Goal: Find specific page/section: Find specific page/section

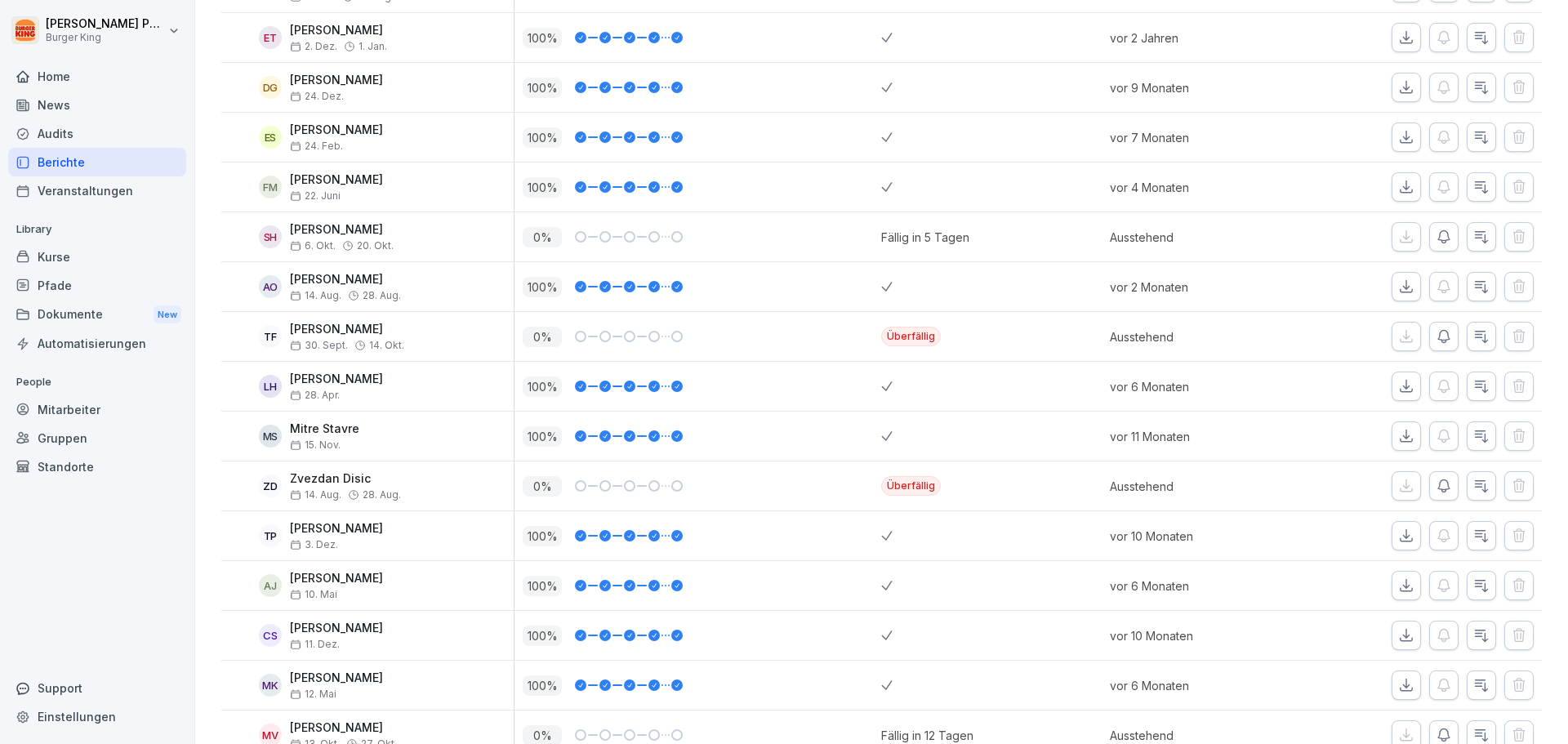
scroll to position [1089, 0]
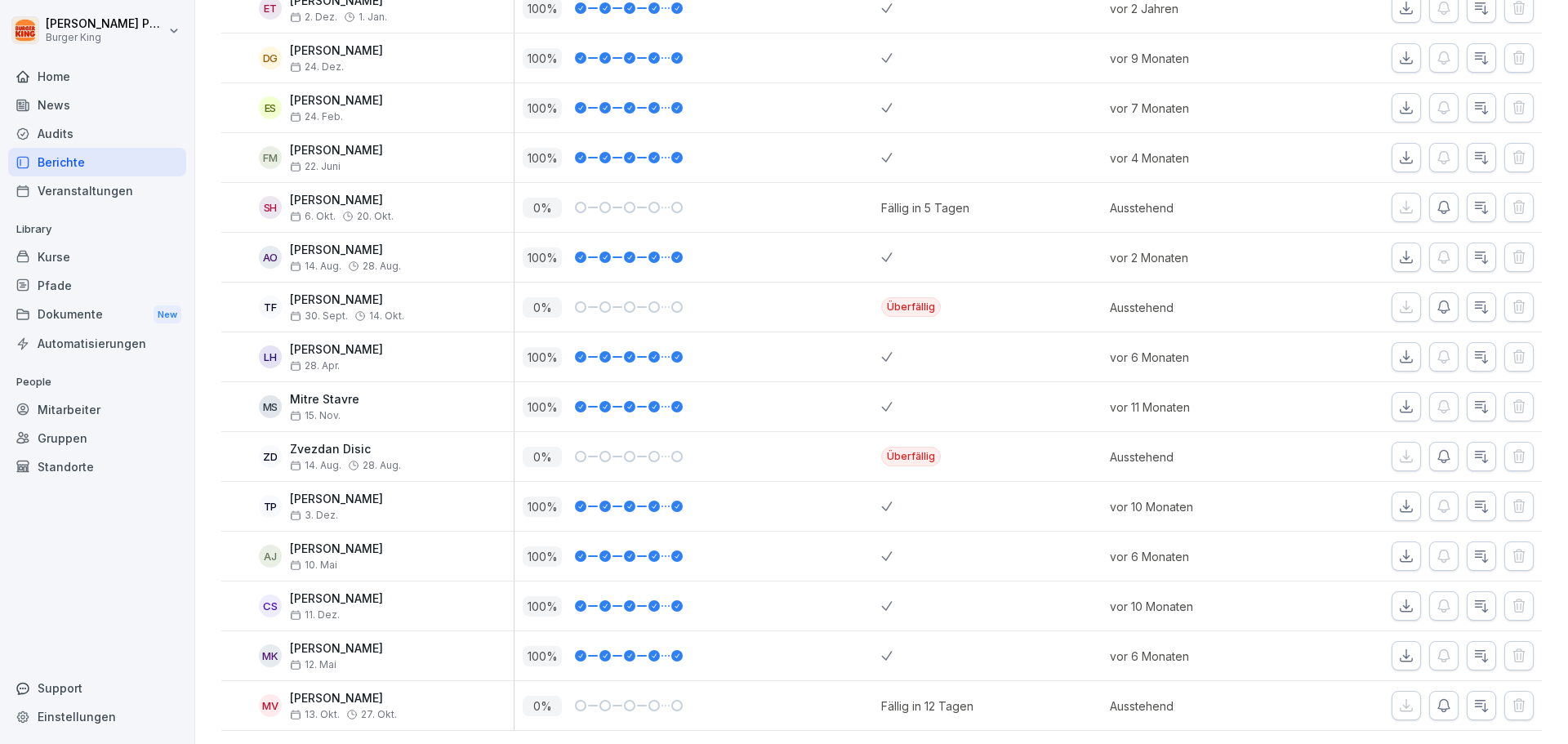
click at [121, 319] on div "Dokumente New" at bounding box center [97, 315] width 178 height 30
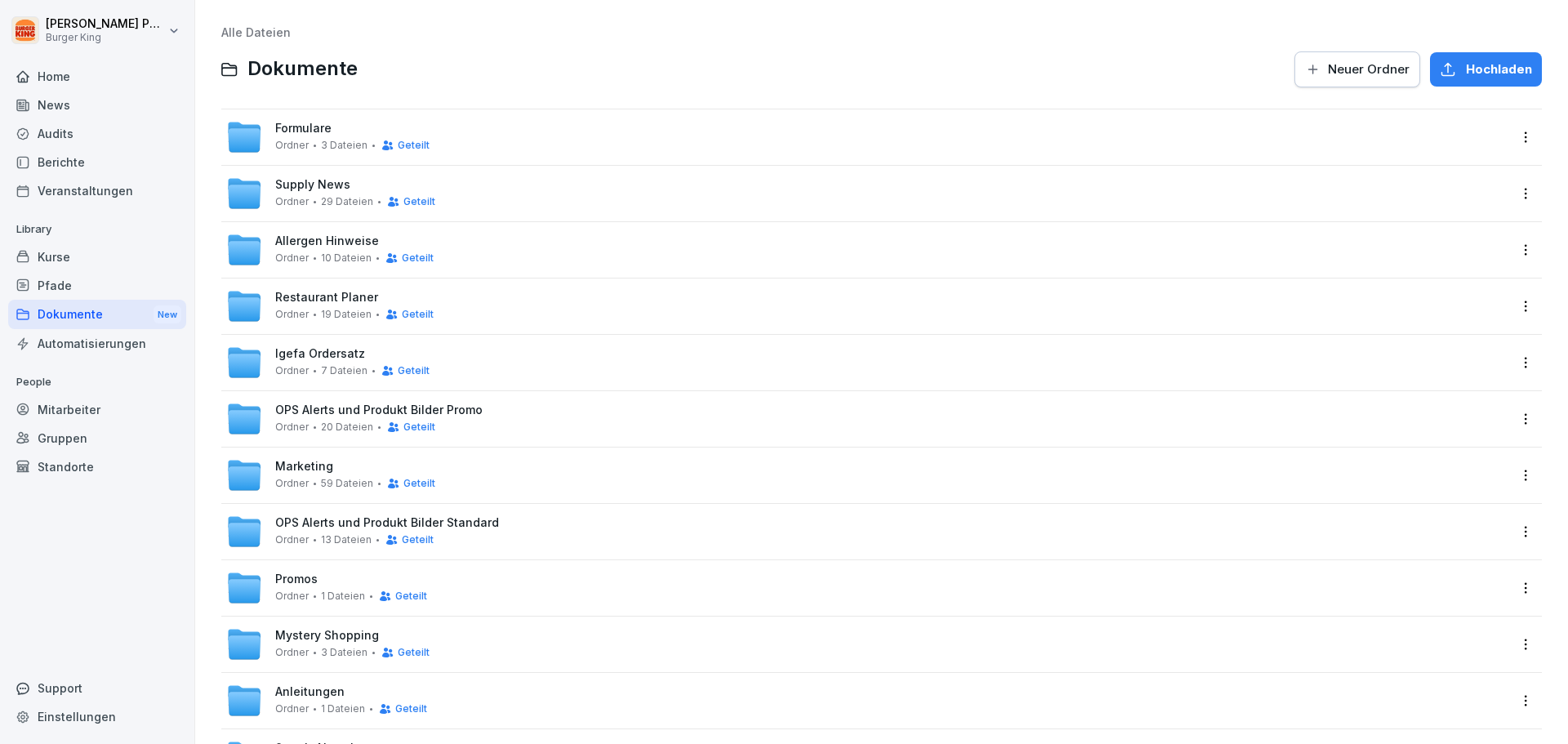
click at [310, 126] on span "Formulare" at bounding box center [303, 128] width 56 height 14
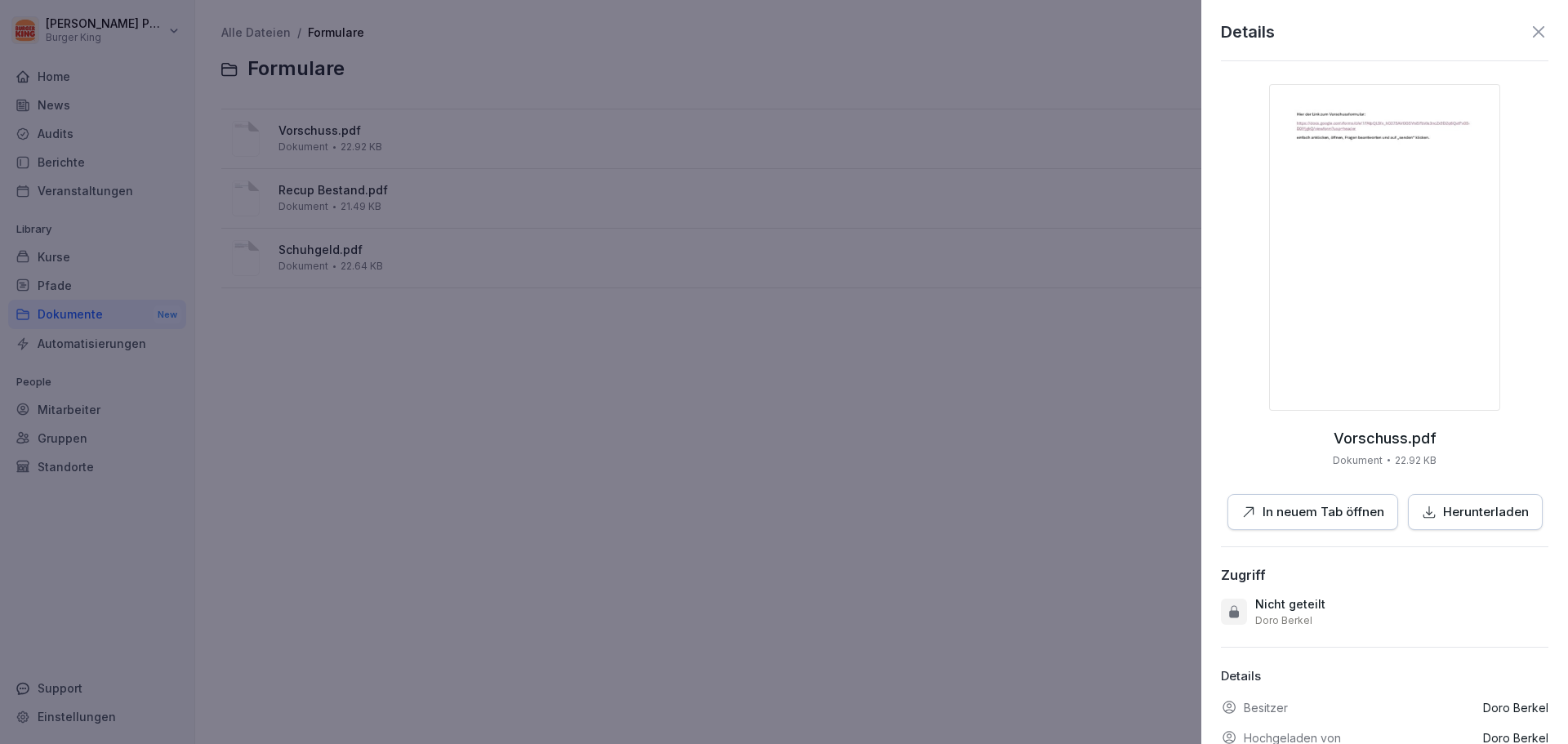
click at [1343, 302] on img at bounding box center [1385, 247] width 231 height 327
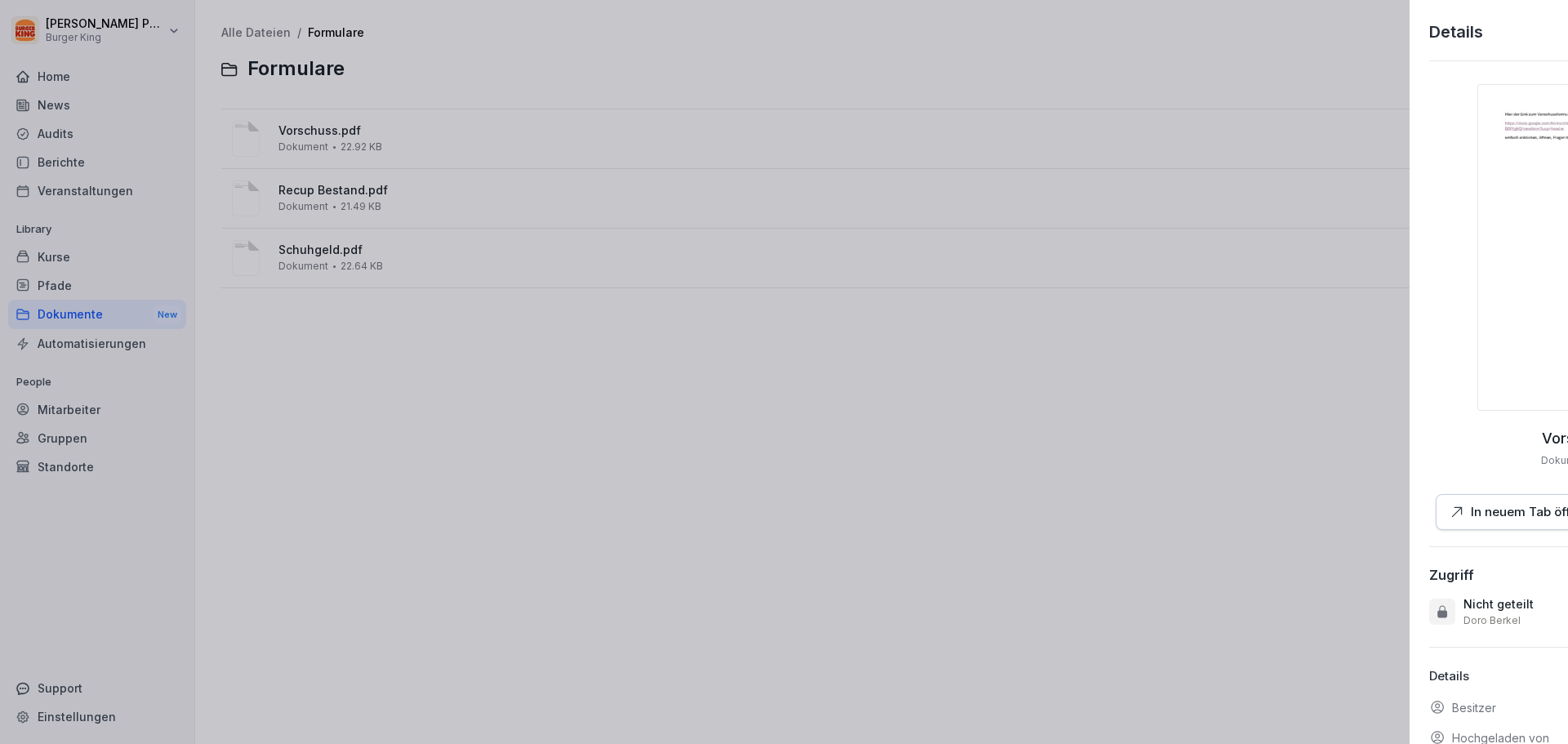
click at [549, 139] on div at bounding box center [784, 372] width 1568 height 744
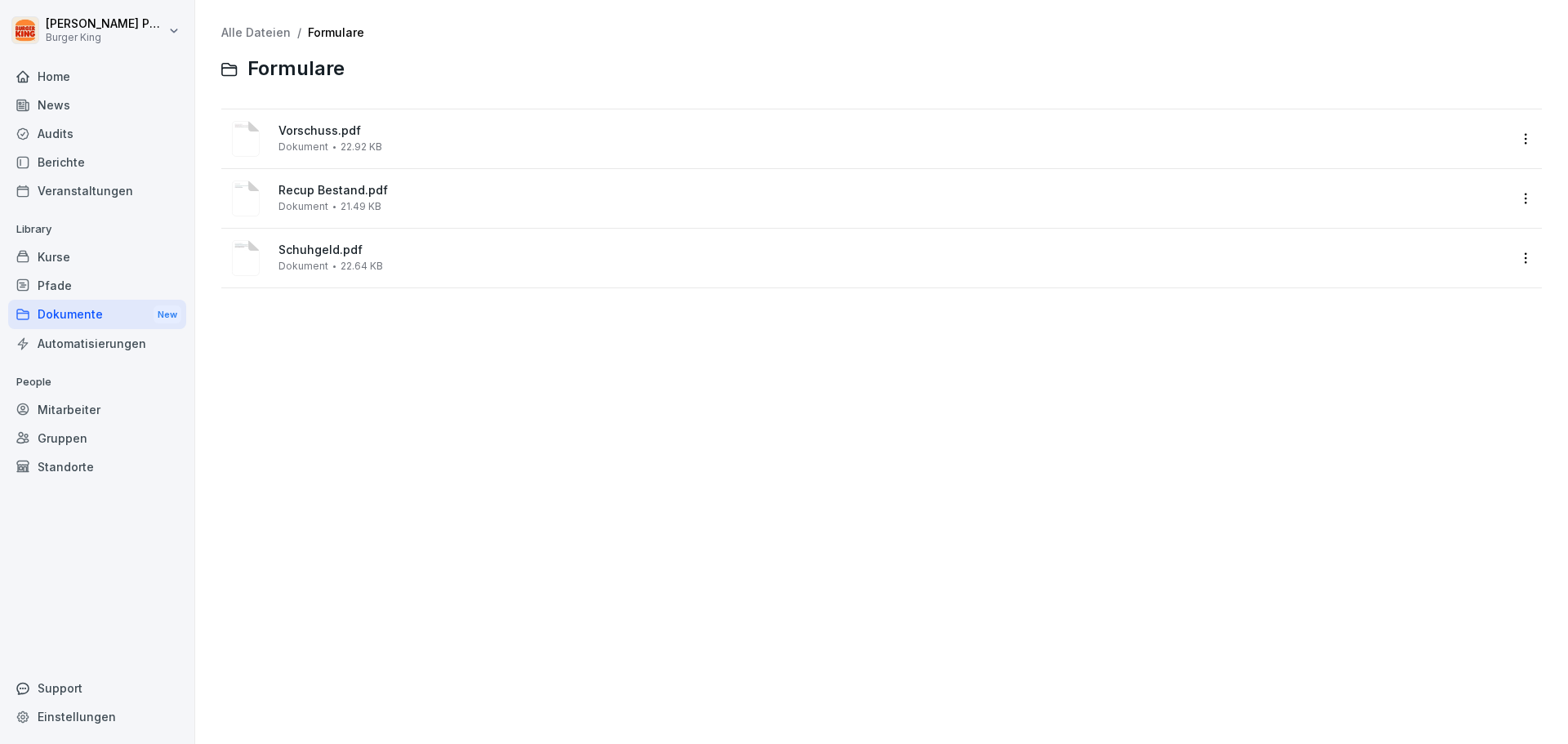
click at [60, 168] on div "Berichte" at bounding box center [97, 163] width 178 height 28
